Goal: Contribute content

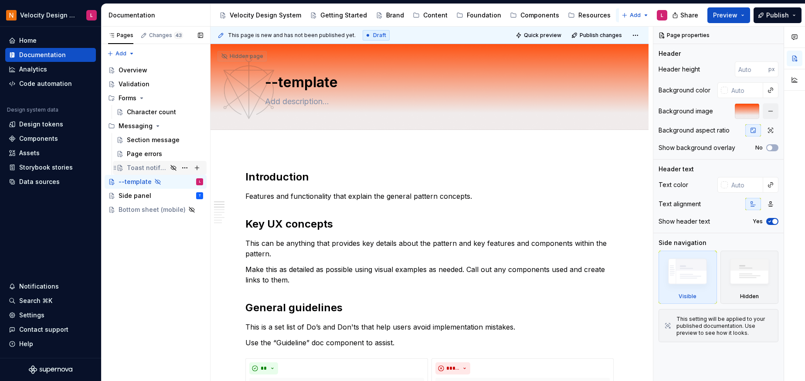
click at [155, 166] on div "Toast notifications" at bounding box center [147, 168] width 41 height 9
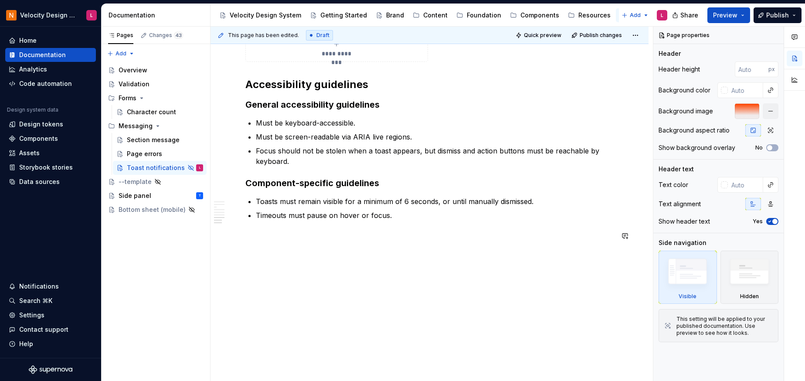
scroll to position [1611, 0]
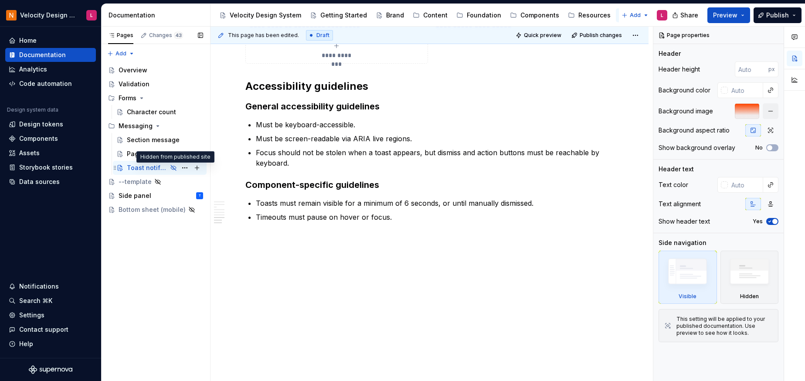
click at [175, 168] on icon "Page tree" at bounding box center [173, 167] width 7 height 7
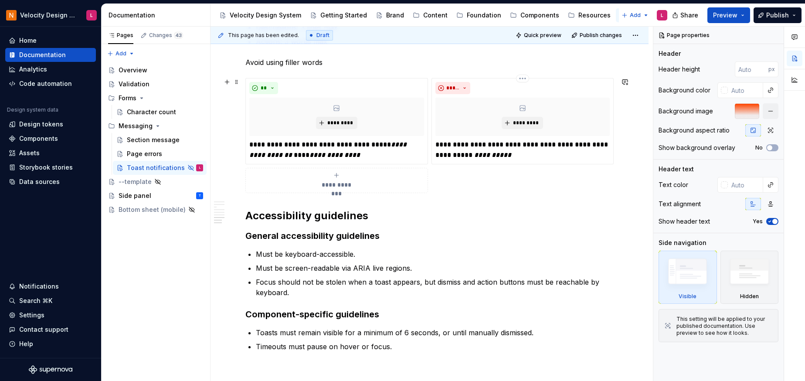
scroll to position [1209, 0]
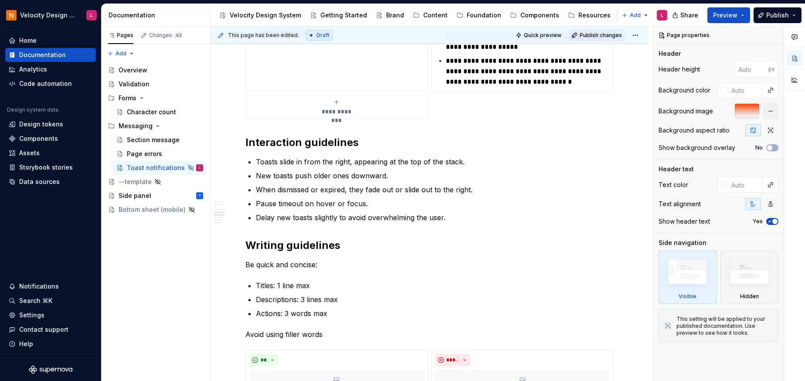
click at [601, 30] on button "Publish changes" at bounding box center [597, 35] width 57 height 12
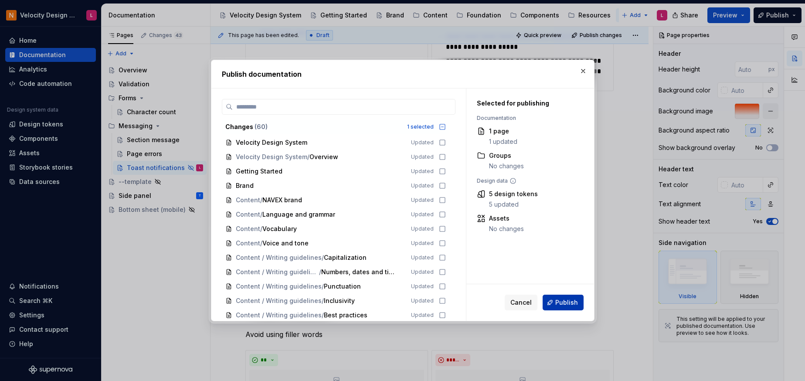
click at [569, 303] on span "Publish" at bounding box center [567, 302] width 23 height 9
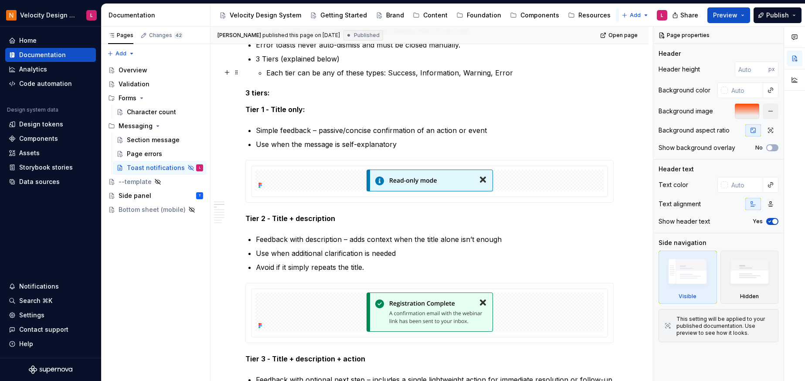
scroll to position [502, 0]
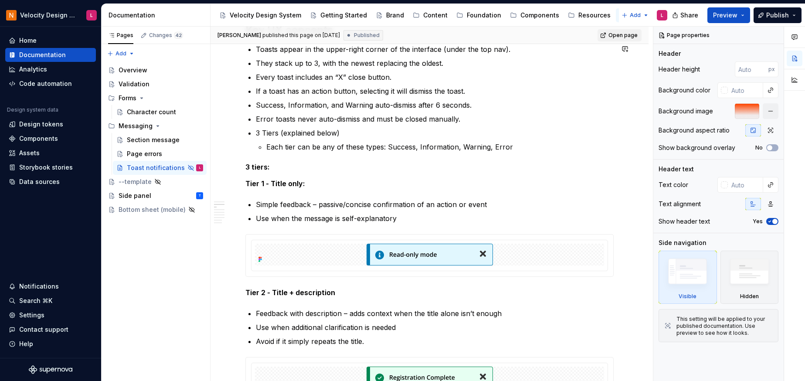
click at [620, 35] on span "Open page" at bounding box center [623, 35] width 29 height 7
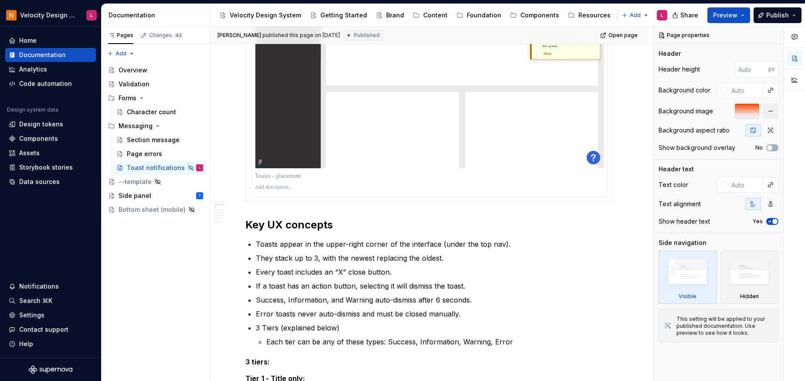
scroll to position [0, 0]
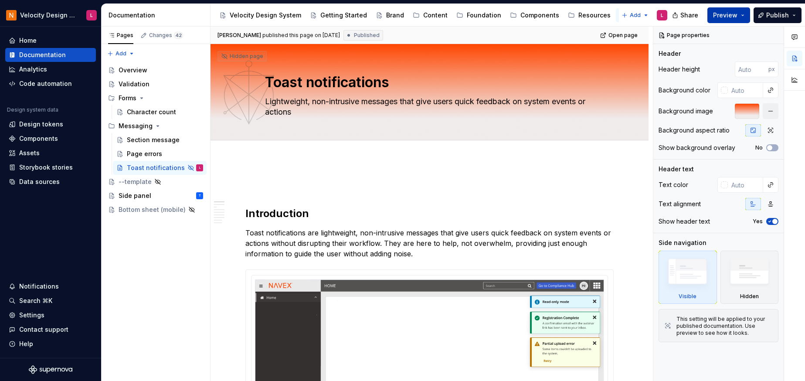
click at [721, 17] on span "Preview" at bounding box center [725, 15] width 24 height 9
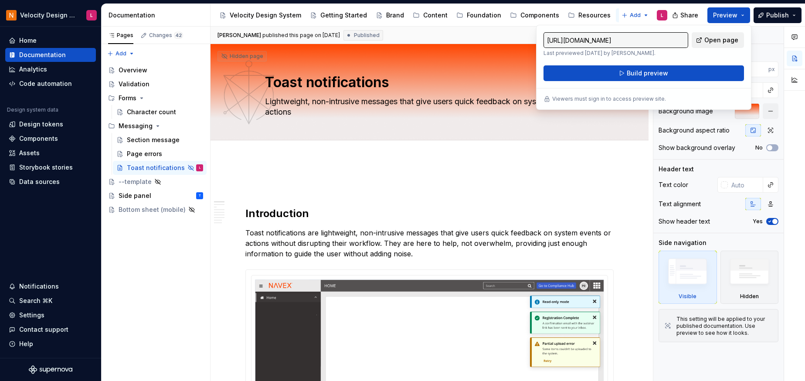
click at [727, 40] on span "Open page" at bounding box center [722, 40] width 34 height 9
click at [570, 184] on p at bounding box center [430, 186] width 369 height 10
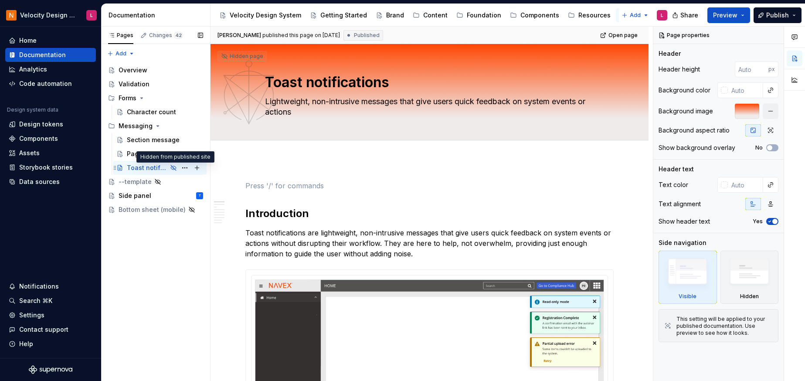
click at [174, 166] on icon "Page tree" at bounding box center [173, 167] width 7 height 7
click at [183, 167] on button "Page tree" at bounding box center [185, 168] width 12 height 12
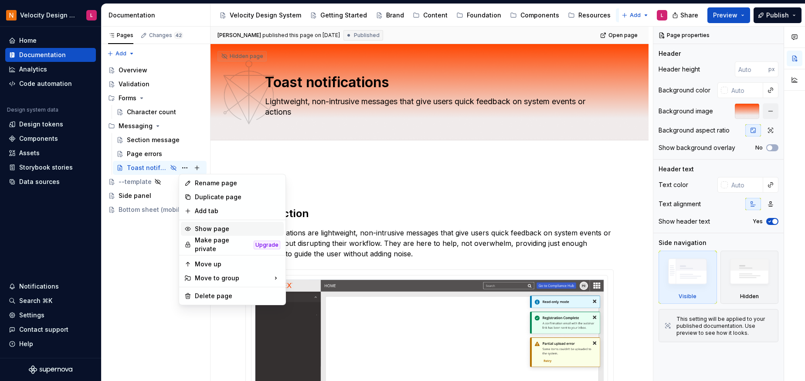
click at [215, 232] on div "Show page" at bounding box center [237, 229] width 85 height 9
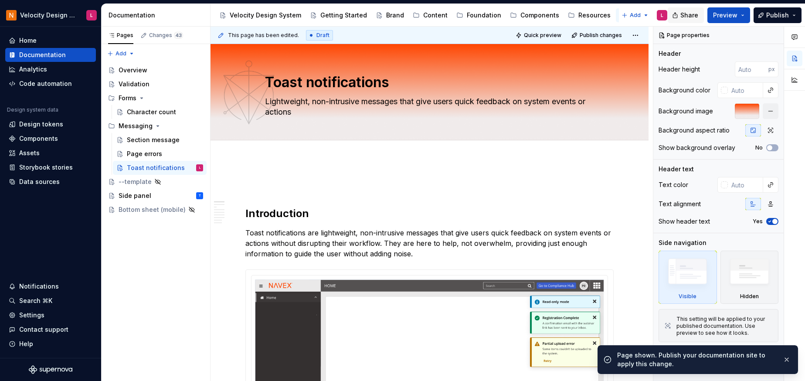
click at [691, 11] on span "Share" at bounding box center [690, 15] width 18 height 9
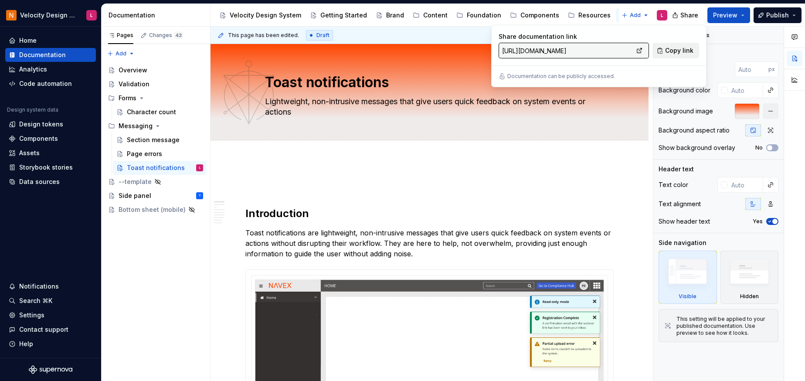
click at [684, 50] on span "Copy link" at bounding box center [680, 50] width 28 height 9
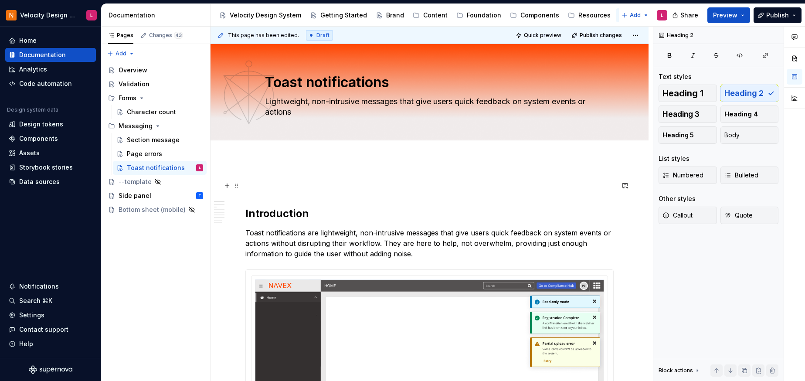
click at [558, 188] on p at bounding box center [430, 186] width 369 height 10
click at [687, 12] on span "Share" at bounding box center [690, 15] width 18 height 9
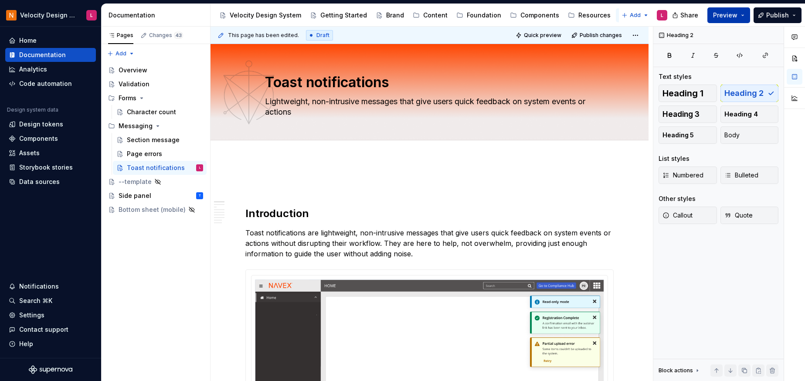
click at [732, 16] on span "Preview" at bounding box center [725, 15] width 24 height 9
click at [393, 191] on p at bounding box center [430, 186] width 369 height 10
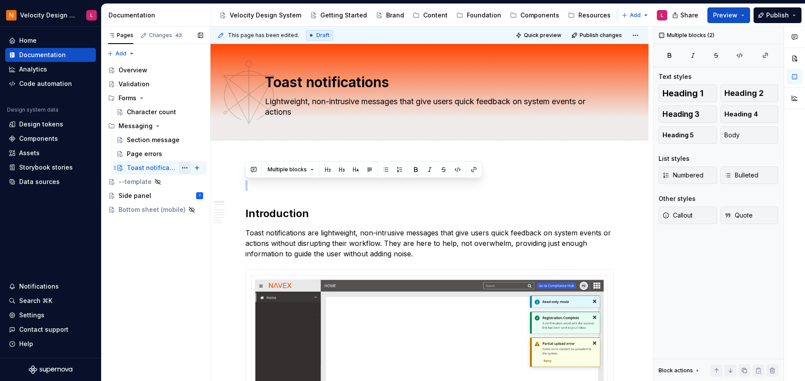
click at [182, 168] on button "Page tree" at bounding box center [185, 168] width 12 height 12
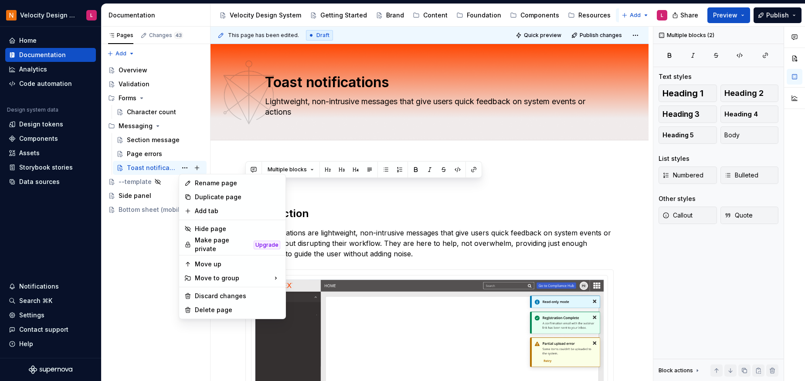
click at [579, 188] on html "Velocity Design System by NAVEX L Home Documentation Analytics Code automation …" at bounding box center [402, 190] width 805 height 381
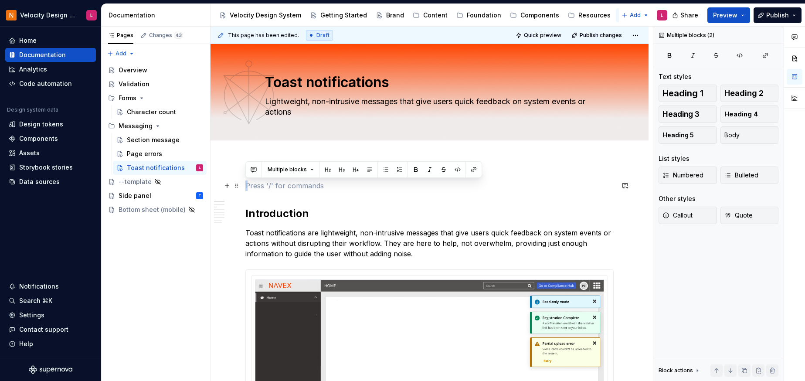
click at [549, 188] on p at bounding box center [430, 186] width 369 height 10
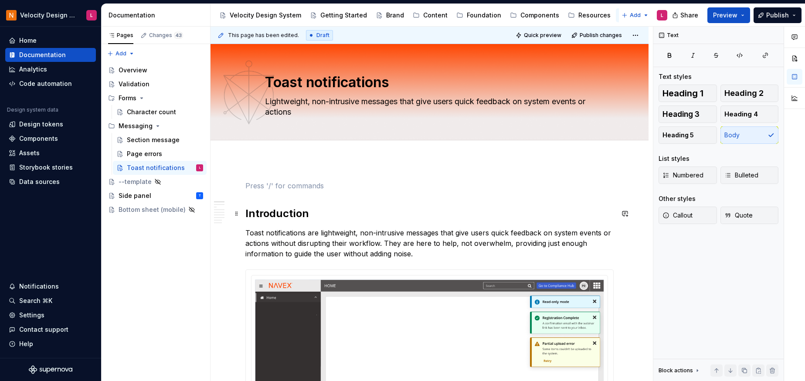
drag, startPoint x: 417, startPoint y: 219, endPoint x: 404, endPoint y: 215, distance: 13.7
click at [417, 218] on h2 "Introduction" at bounding box center [430, 214] width 369 height 14
click at [129, 198] on div "Side panel" at bounding box center [135, 195] width 33 height 9
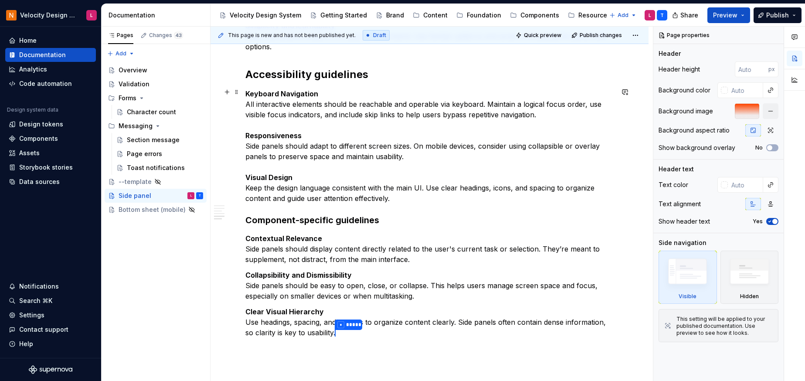
scroll to position [2348, 0]
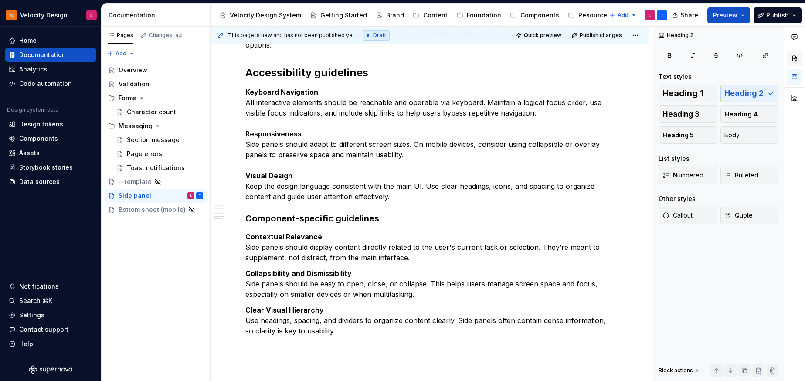
type textarea "*"
type textarea "A side panel is a UI element that displays related content or actions alongside…"
type textarea "*"
